Goal: Task Accomplishment & Management: Use online tool/utility

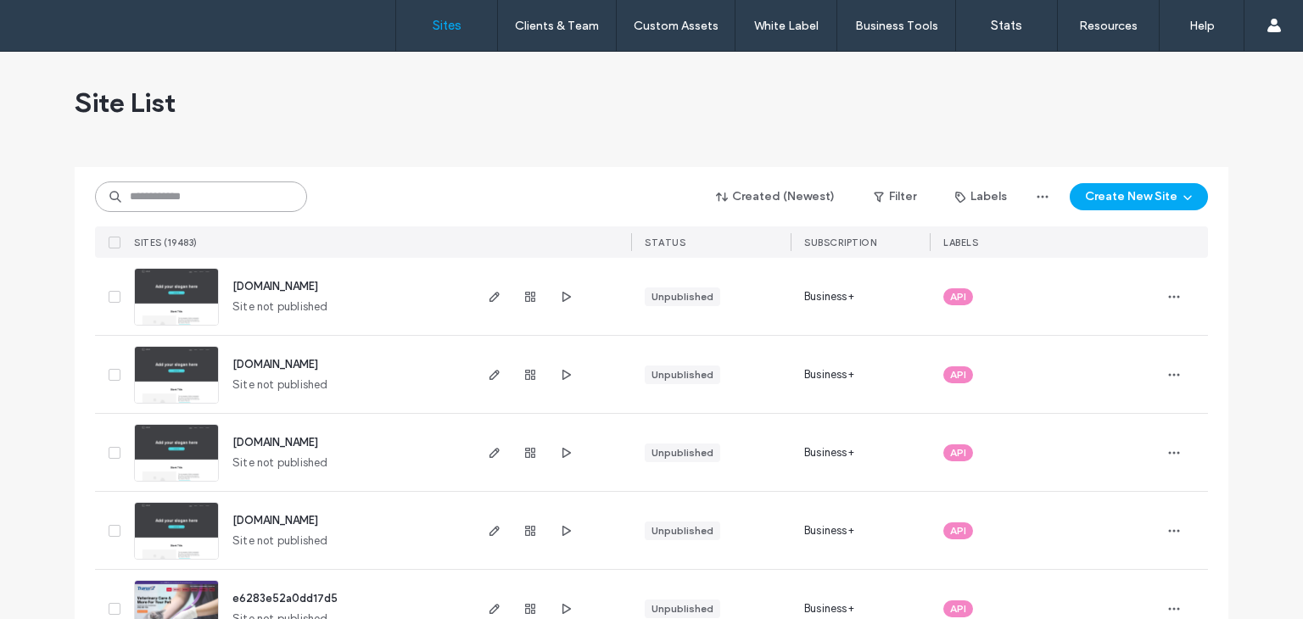
click at [195, 208] on input at bounding box center [201, 197] width 212 height 31
drag, startPoint x: 193, startPoint y: 207, endPoint x: 221, endPoint y: 195, distance: 30.4
click at [199, 204] on input at bounding box center [201, 197] width 212 height 31
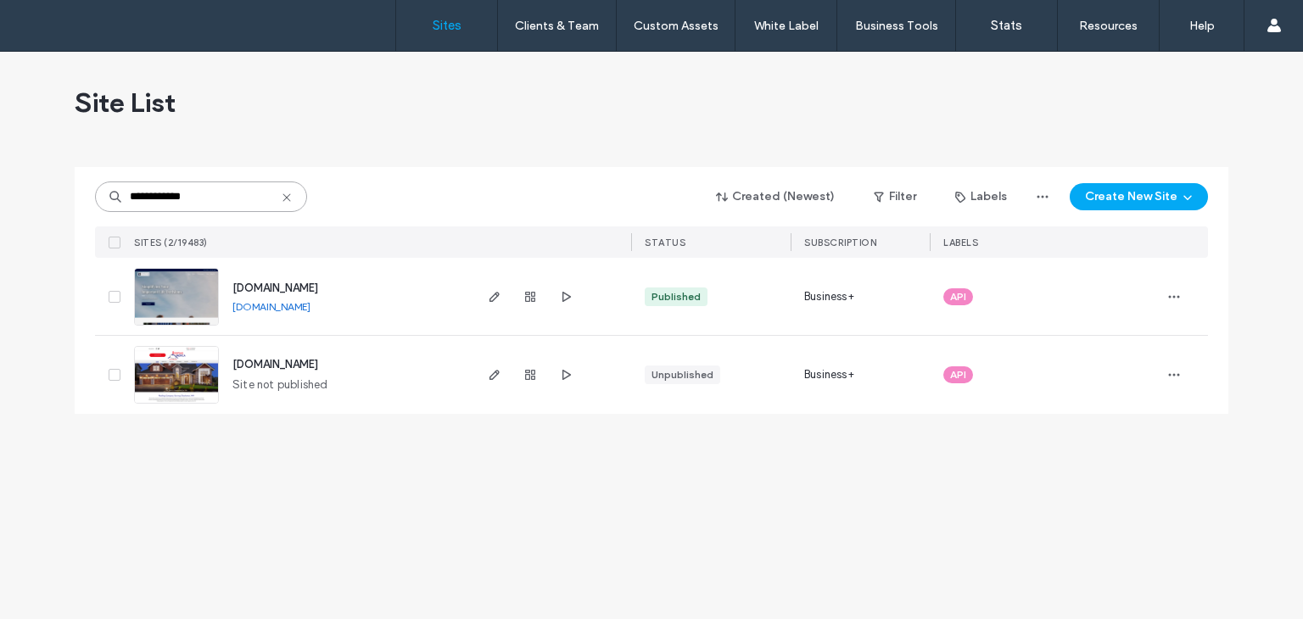
type input "**********"
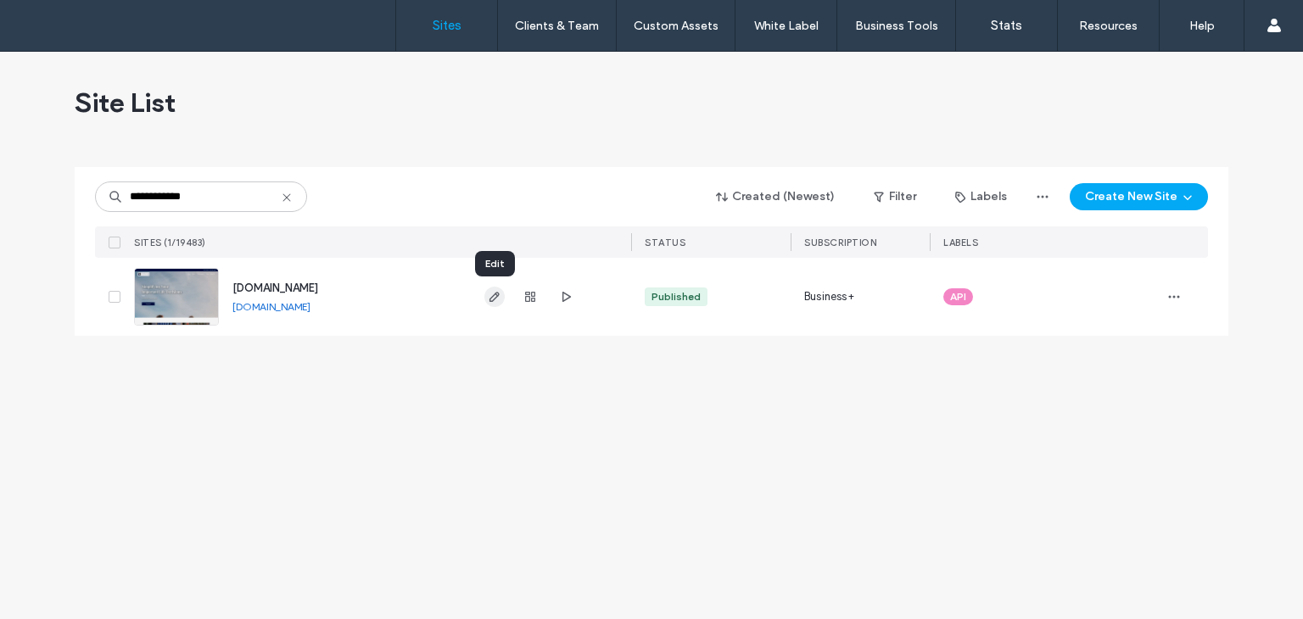
click at [494, 296] on icon "button" at bounding box center [495, 297] width 14 height 14
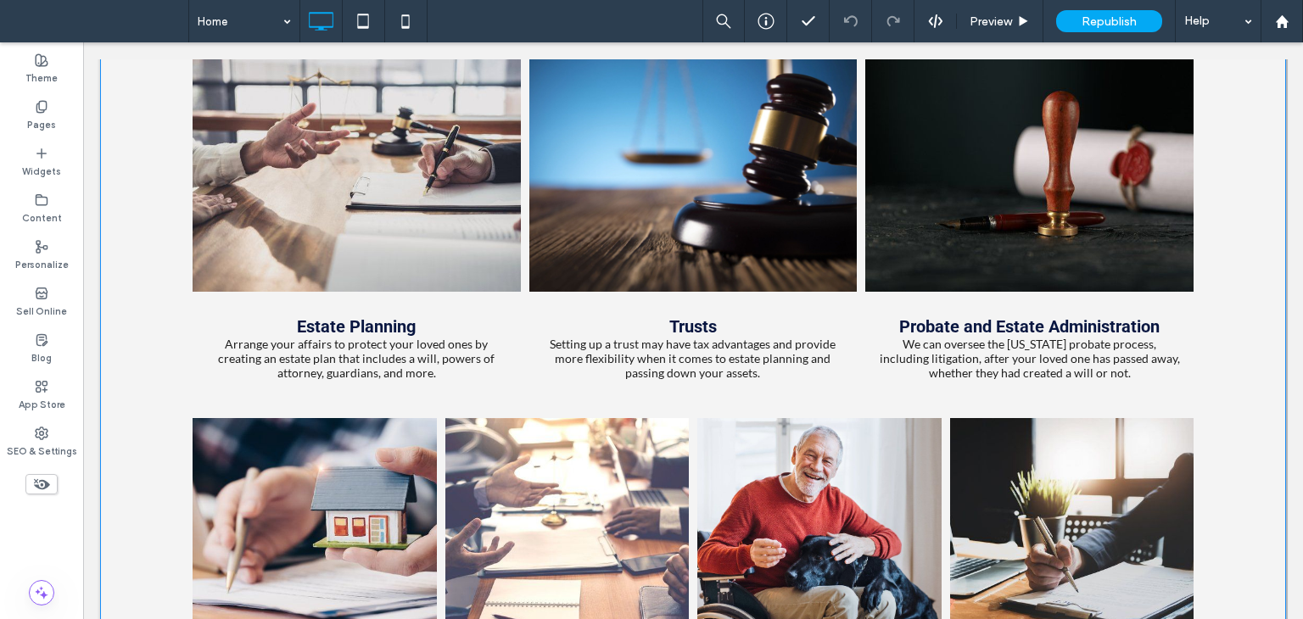
scroll to position [1442, 0]
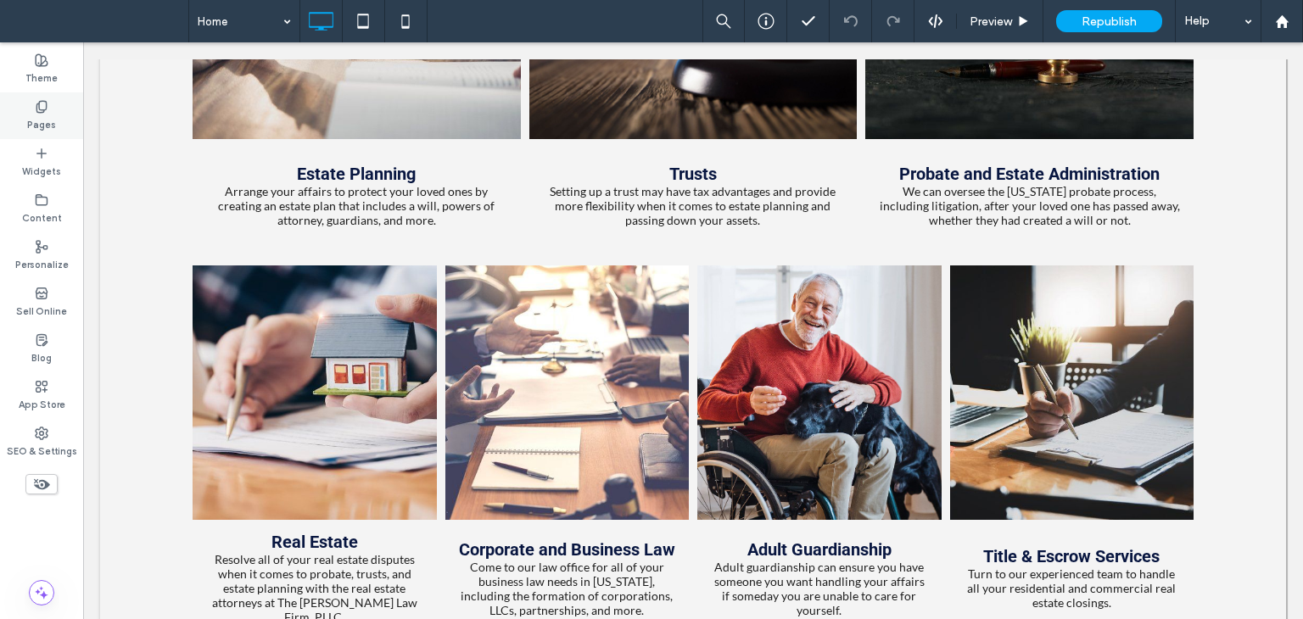
click at [40, 115] on label "Pages" at bounding box center [41, 123] width 29 height 19
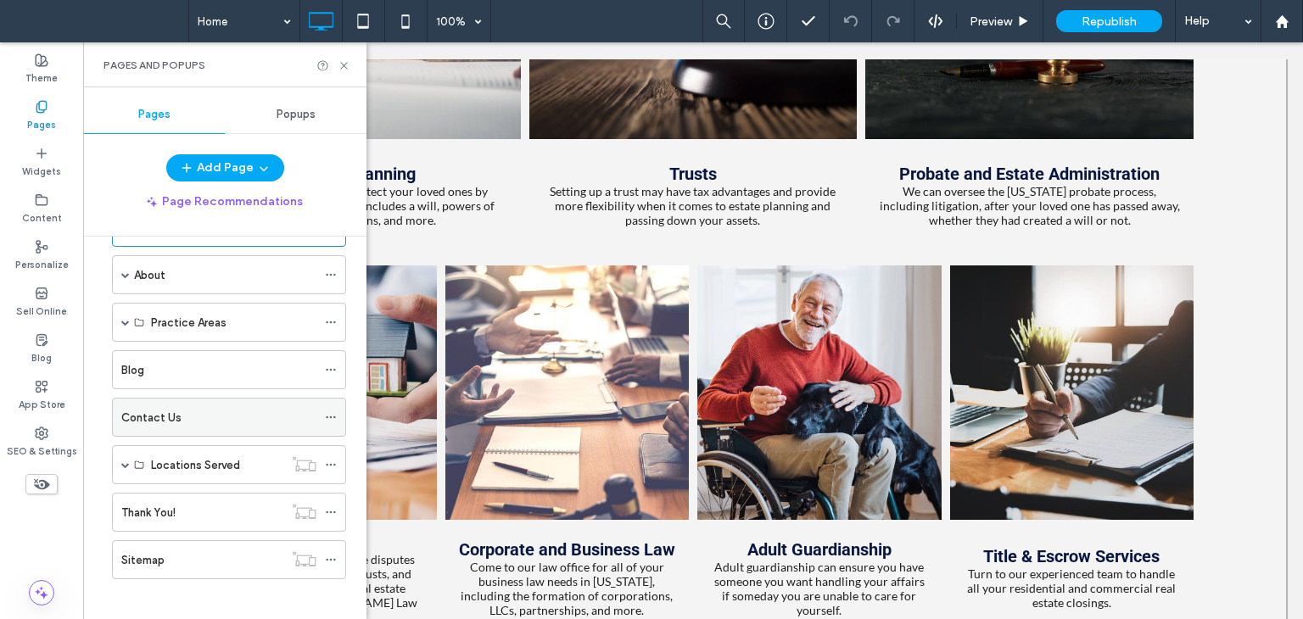
scroll to position [65, 0]
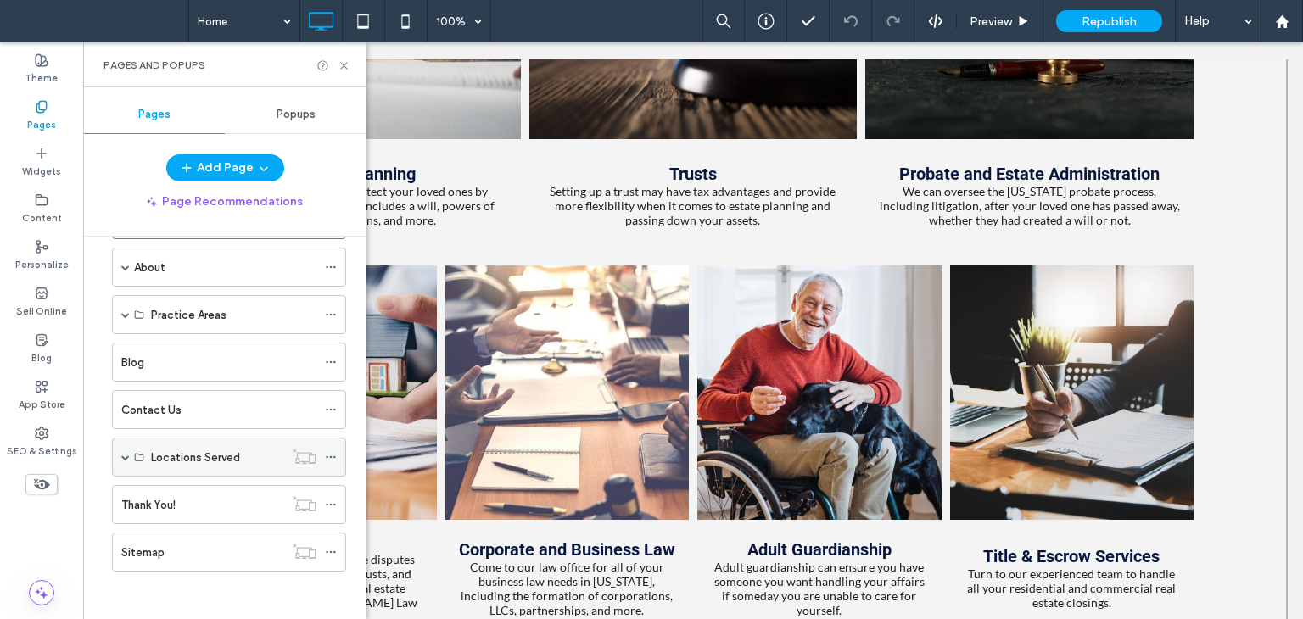
click at [129, 453] on div "Locations Served" at bounding box center [229, 457] width 234 height 39
click at [121, 454] on span at bounding box center [125, 457] width 8 height 8
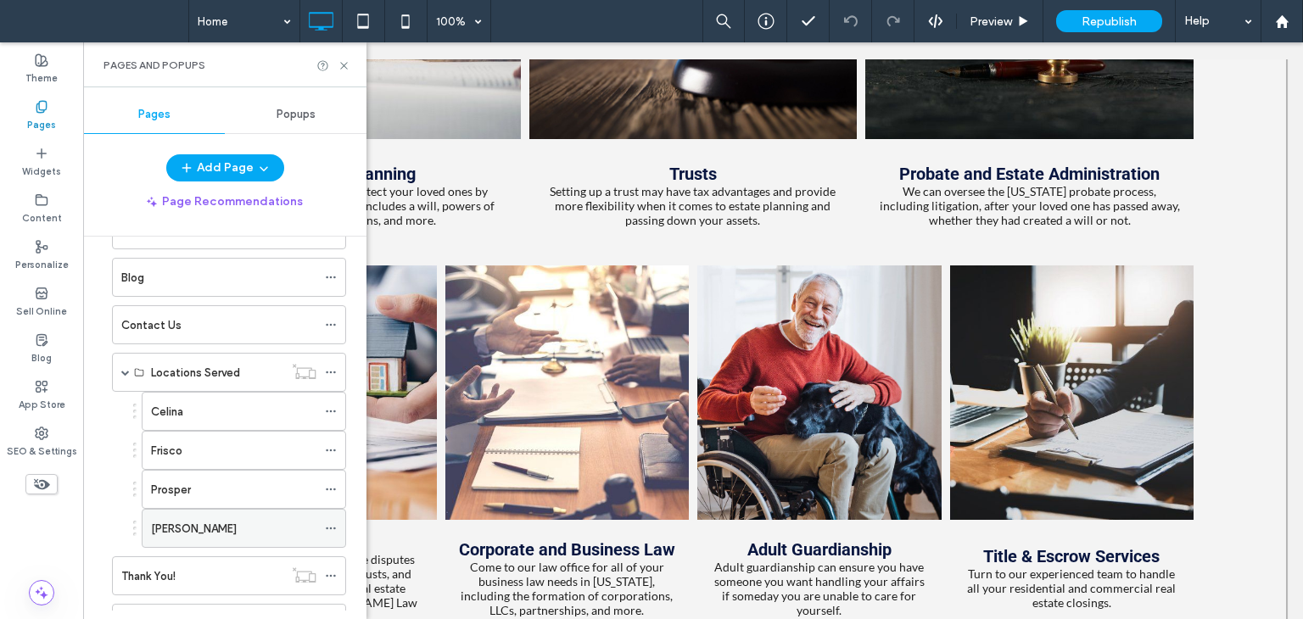
click at [187, 534] on div "McKinney" at bounding box center [233, 528] width 165 height 37
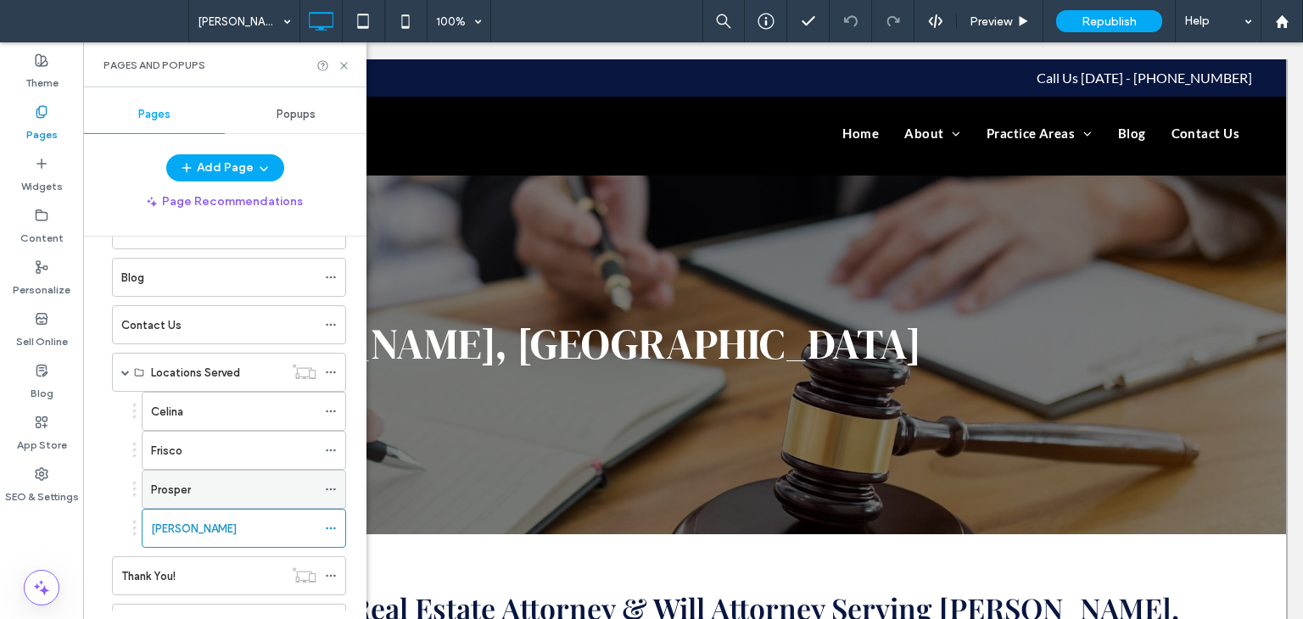
click at [207, 494] on div "Prosper" at bounding box center [233, 490] width 165 height 18
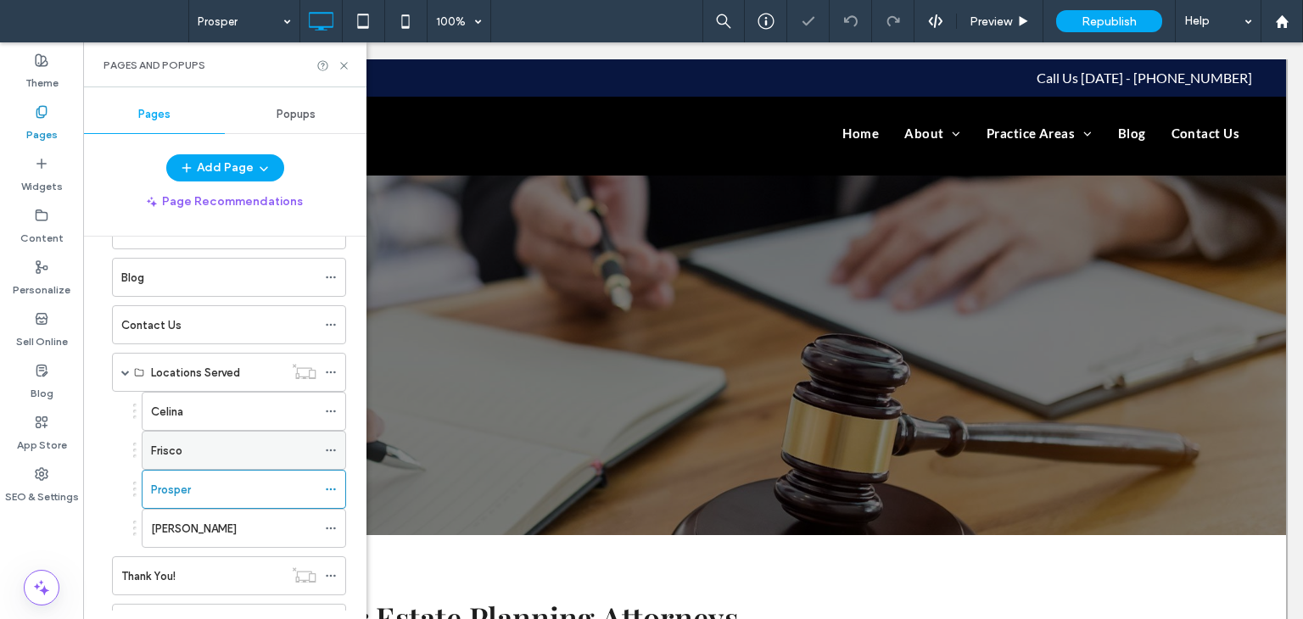
click at [219, 445] on div "Frisco" at bounding box center [233, 451] width 165 height 18
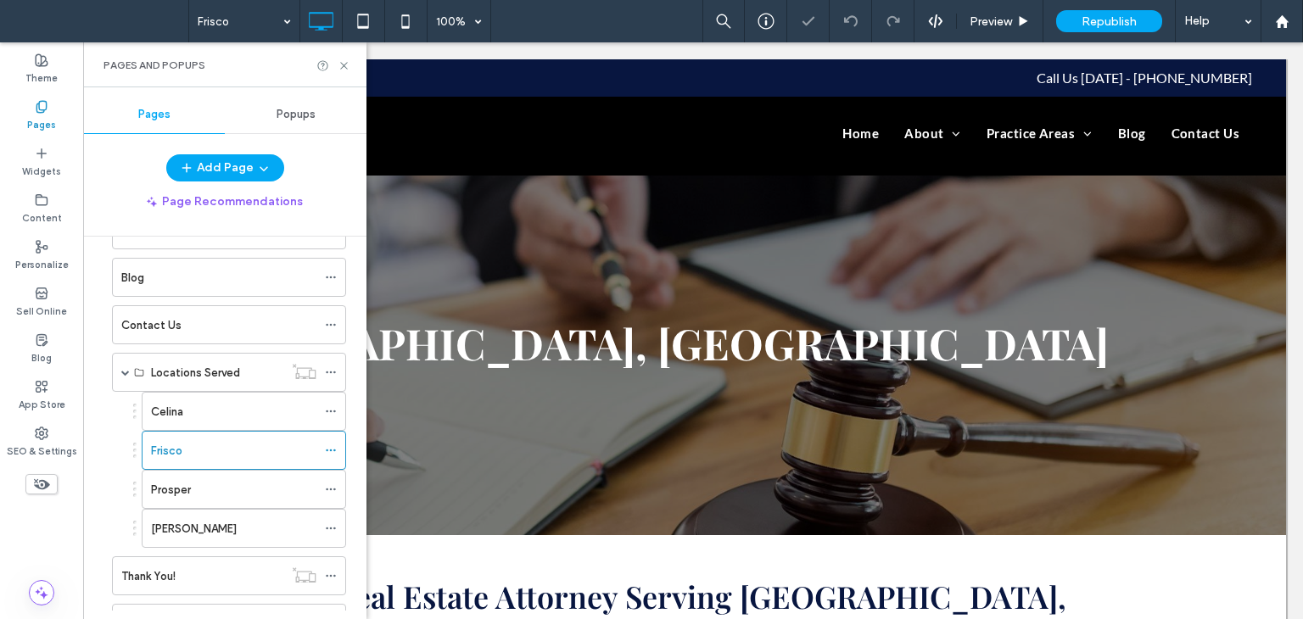
click at [221, 405] on div "Celina" at bounding box center [233, 412] width 165 height 18
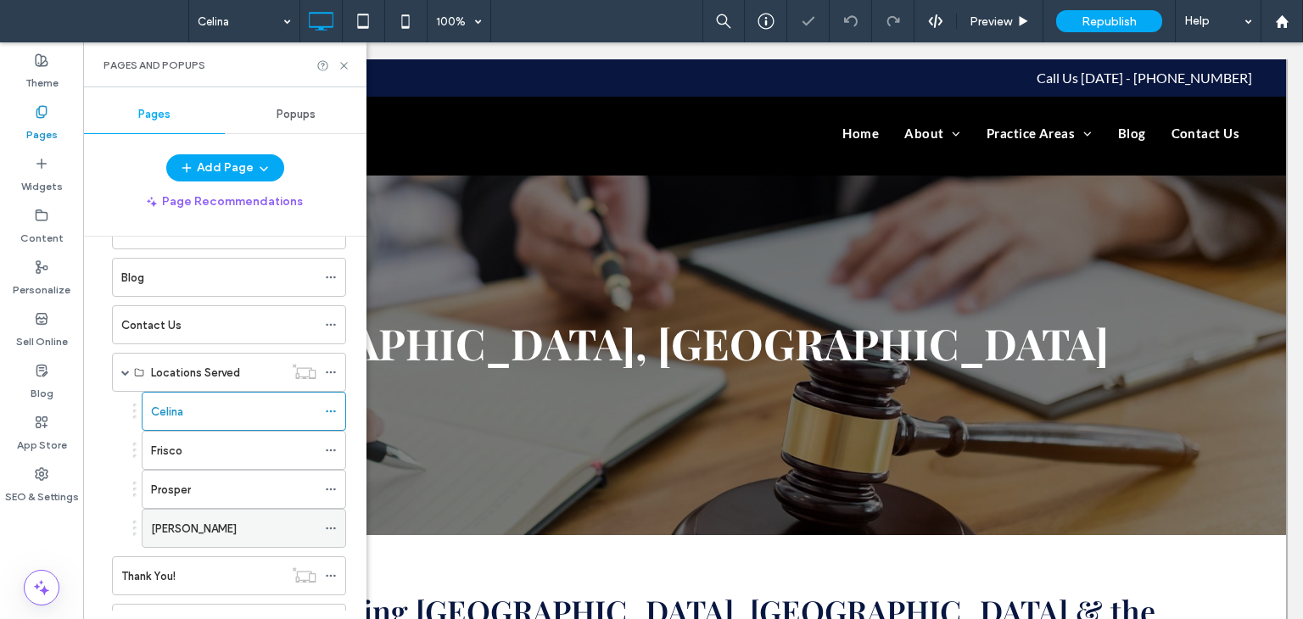
click at [215, 520] on div "McKinney" at bounding box center [233, 529] width 165 height 18
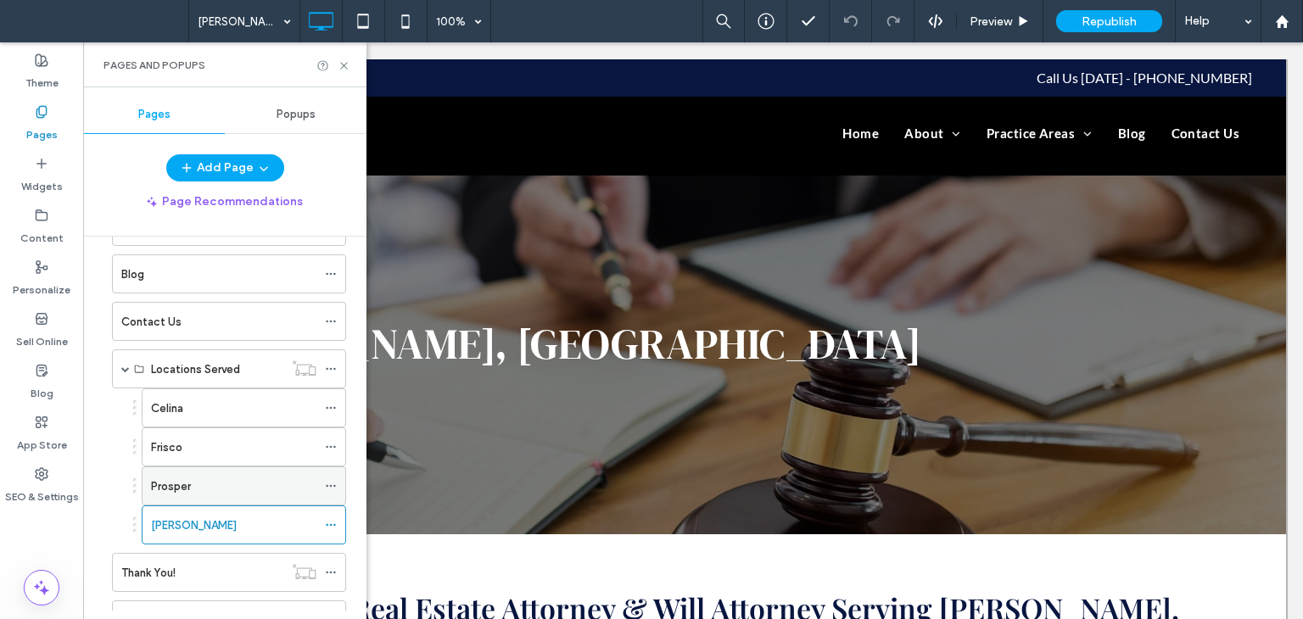
scroll to position [221, 0]
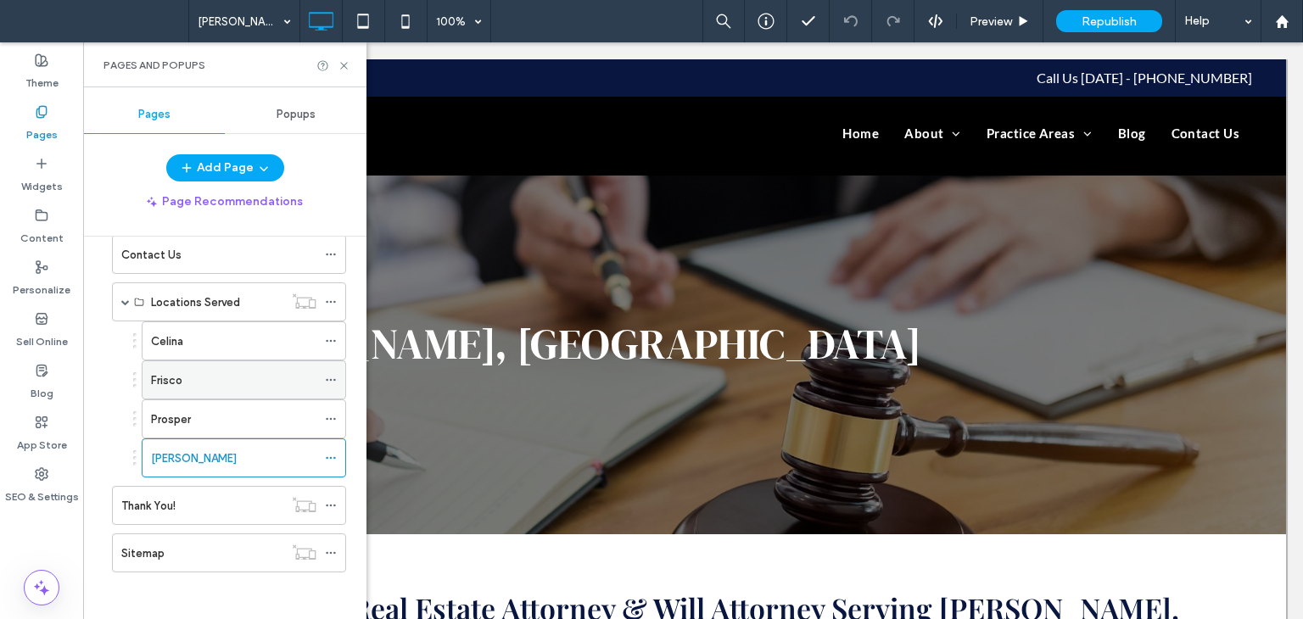
click at [174, 391] on div "Frisco" at bounding box center [233, 379] width 165 height 37
